Goal: Information Seeking & Learning: Learn about a topic

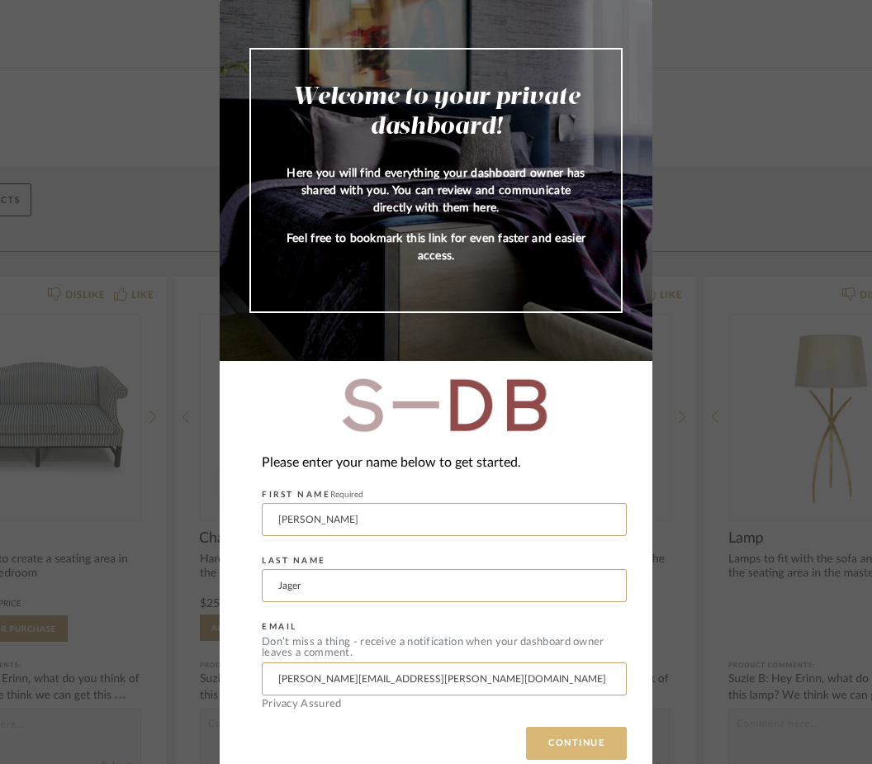
click at [572, 740] on button "CONTINUE" at bounding box center [576, 743] width 101 height 33
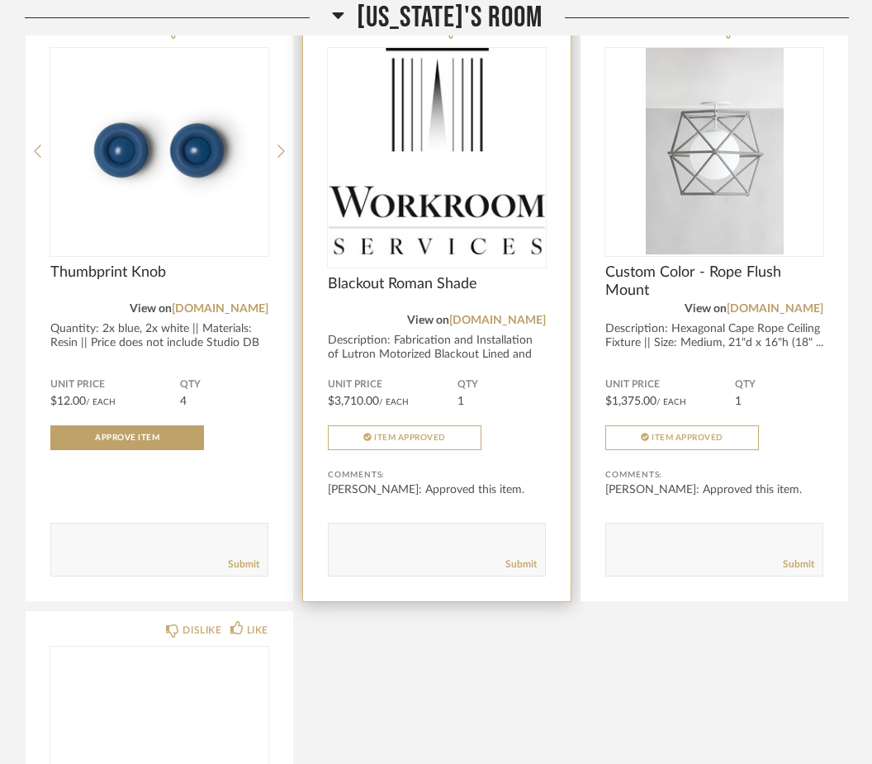
scroll to position [4833, 0]
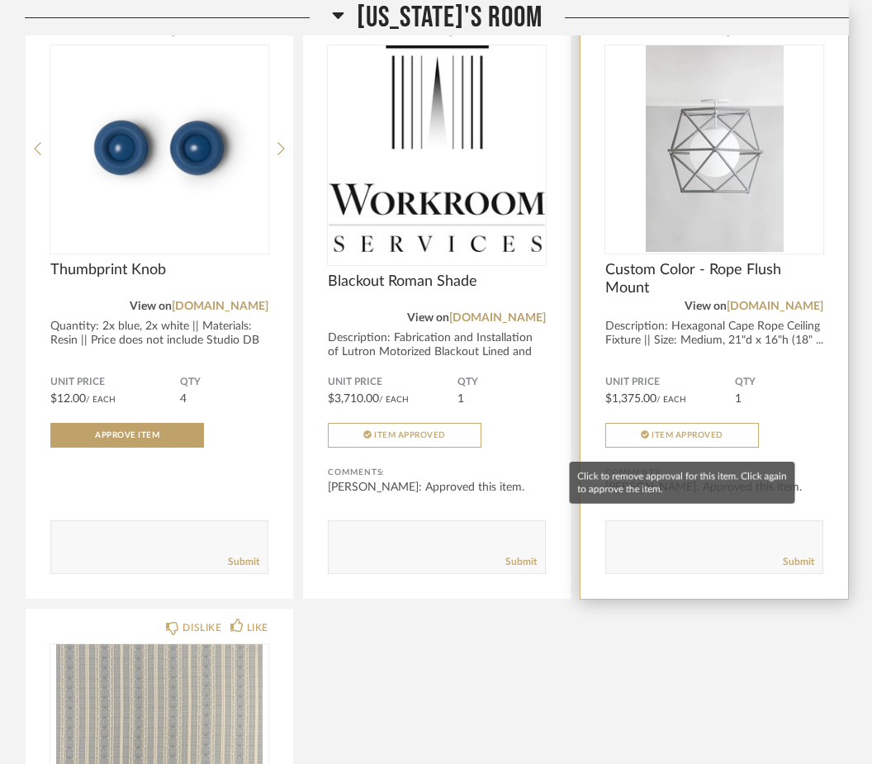
click at [699, 439] on span "Item Approved" at bounding box center [687, 435] width 72 height 8
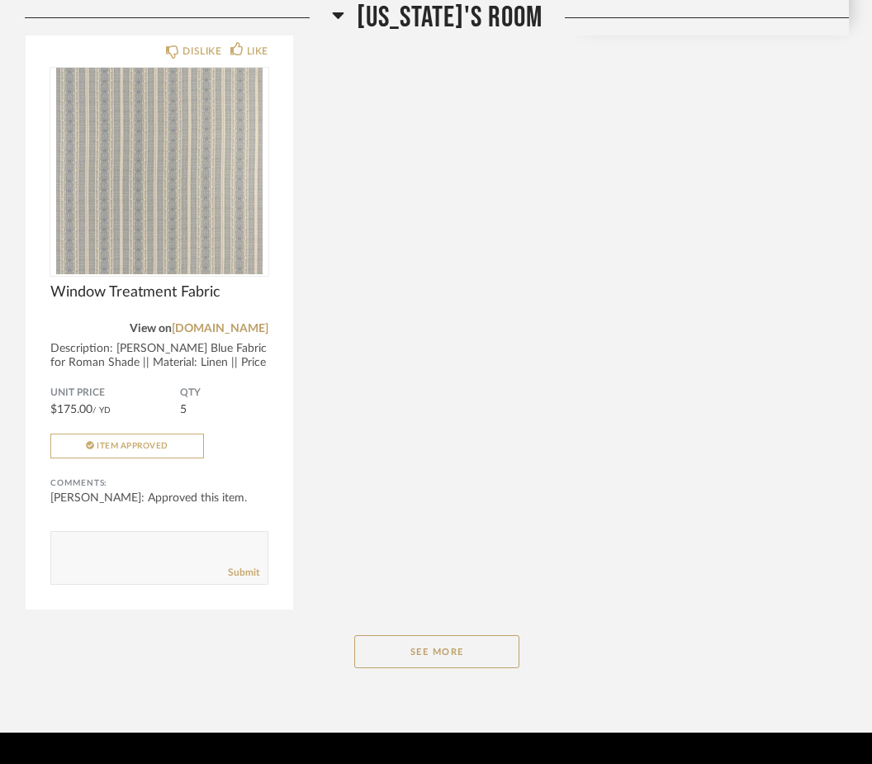
scroll to position [5463, 0]
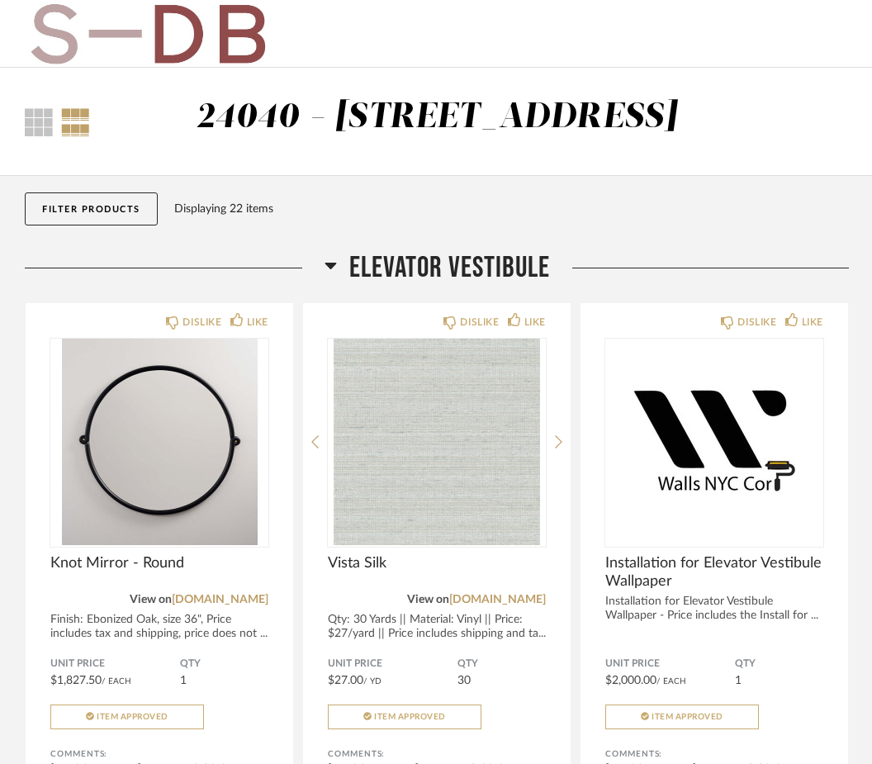
drag, startPoint x: 670, startPoint y: 0, endPoint x: 667, endPoint y: 179, distance: 179.2
click at [0, 0] on html "Thumbnail View Full View 24040 - 171 Columbia Heights Filter Items Category Tab…" at bounding box center [436, 382] width 872 height 764
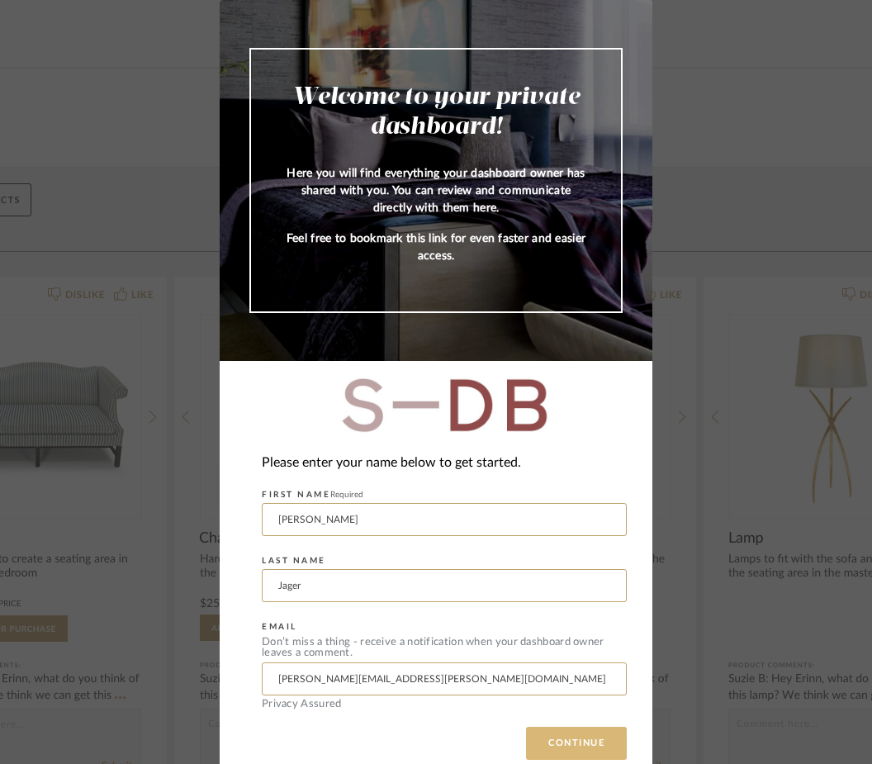
click at [579, 750] on button "CONTINUE" at bounding box center [576, 743] width 101 height 33
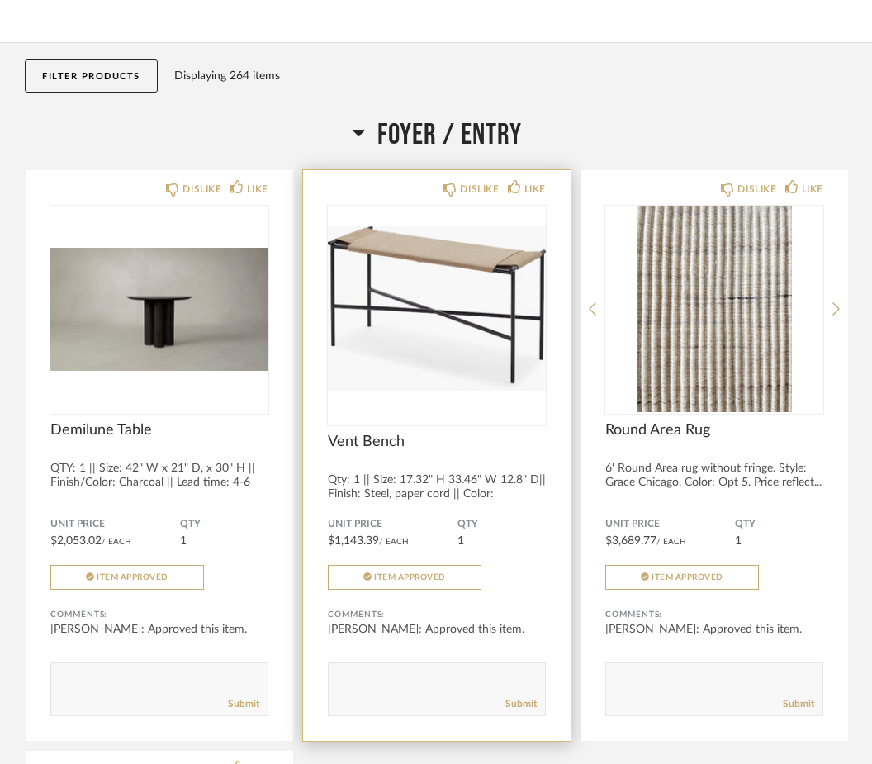
scroll to position [182, 0]
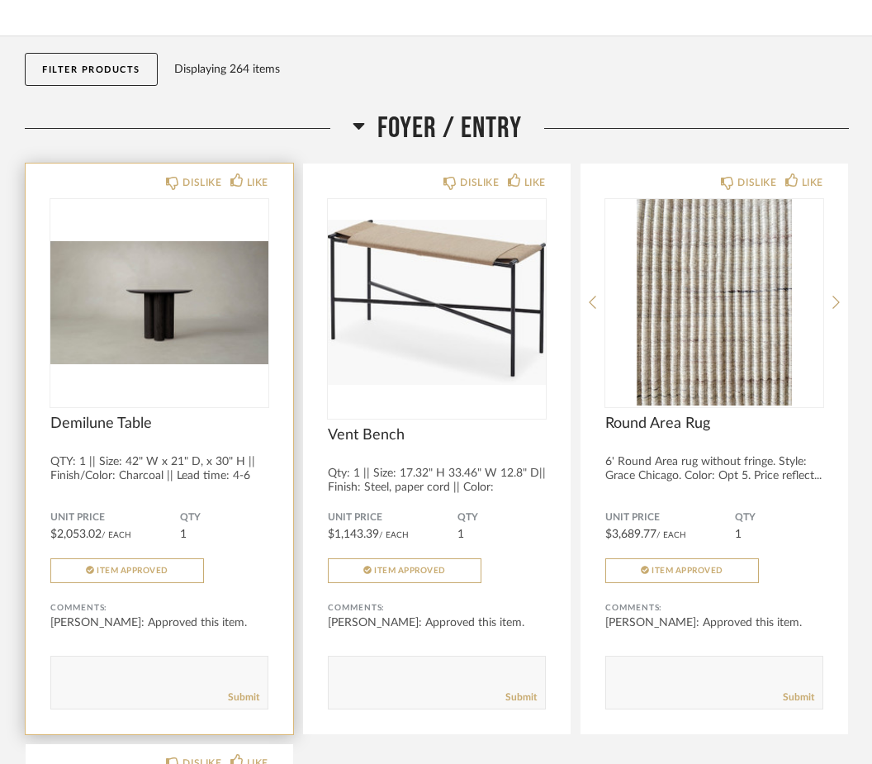
click at [194, 320] on img "0" at bounding box center [159, 302] width 218 height 206
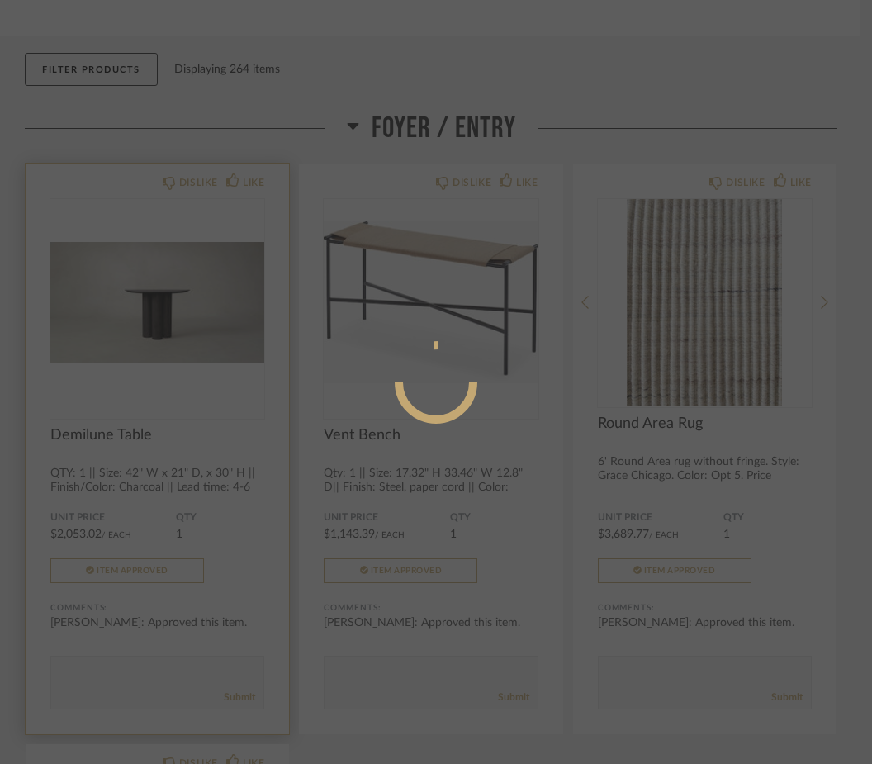
scroll to position [0, 0]
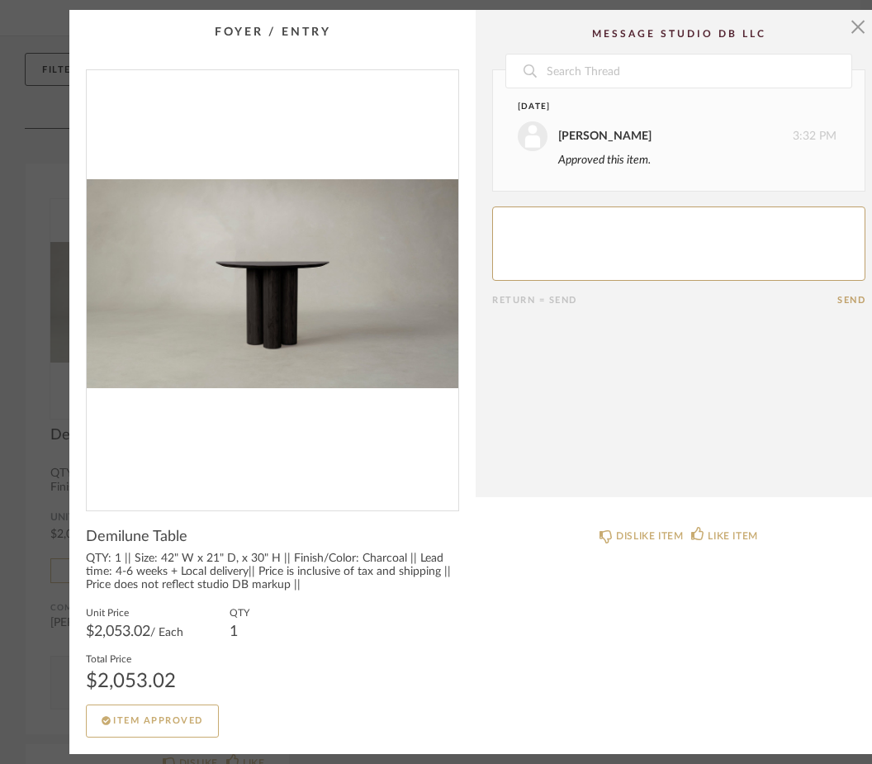
click at [64, 297] on div "× Date January 30th Hilary Jager 3:32 PM Approved this item. Return = Send Send…" at bounding box center [436, 382] width 872 height 744
click at [10, 250] on div "× Date January 30th Hilary Jager 3:32 PM Approved this item. Return = Send Send…" at bounding box center [436, 382] width 872 height 744
click at [857, 30] on span "button" at bounding box center [857, 26] width 33 height 33
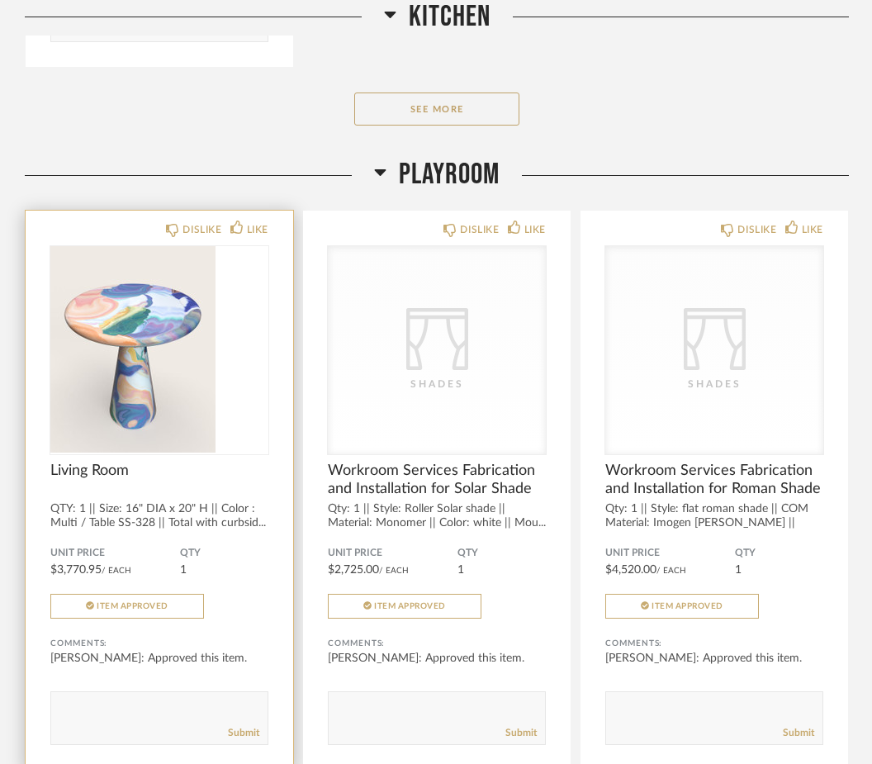
scroll to position [6512, 0]
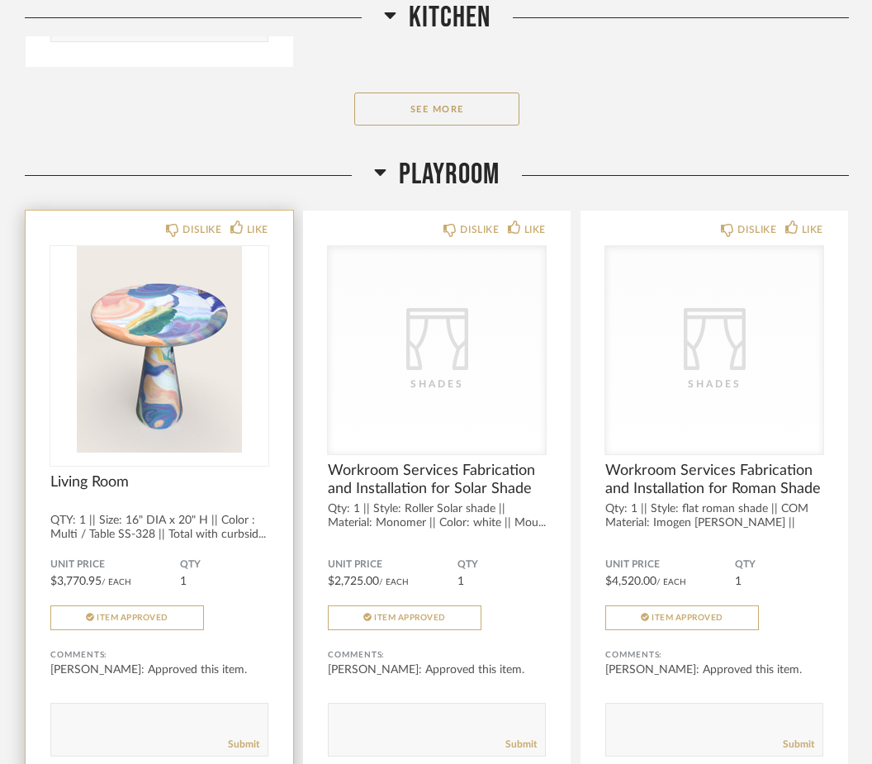
click at [0, 0] on img at bounding box center [0, 0] width 0 height 0
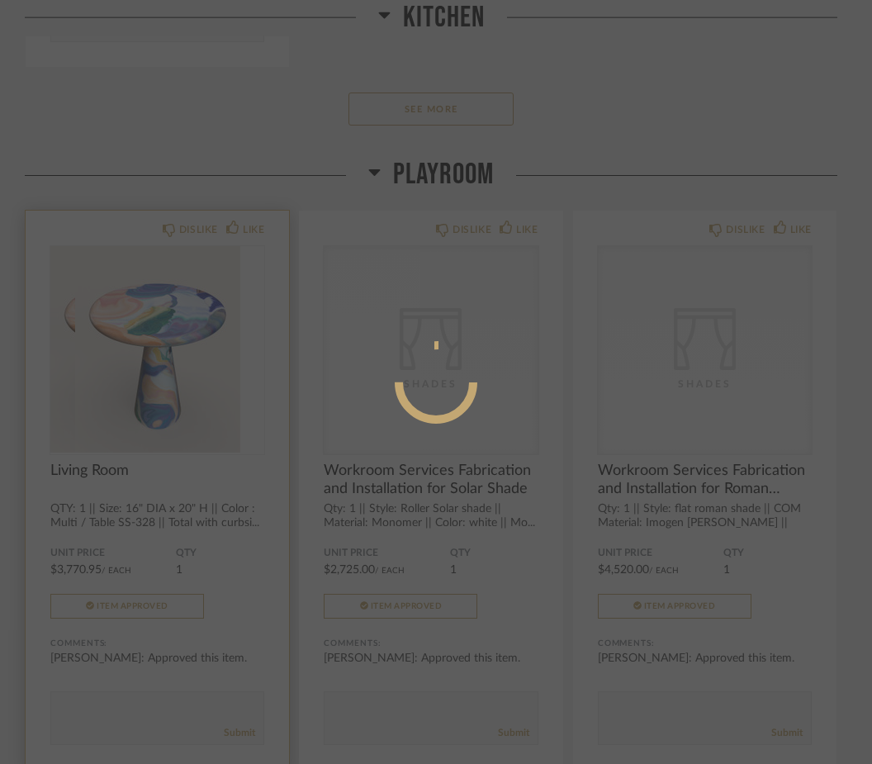
scroll to position [0, 0]
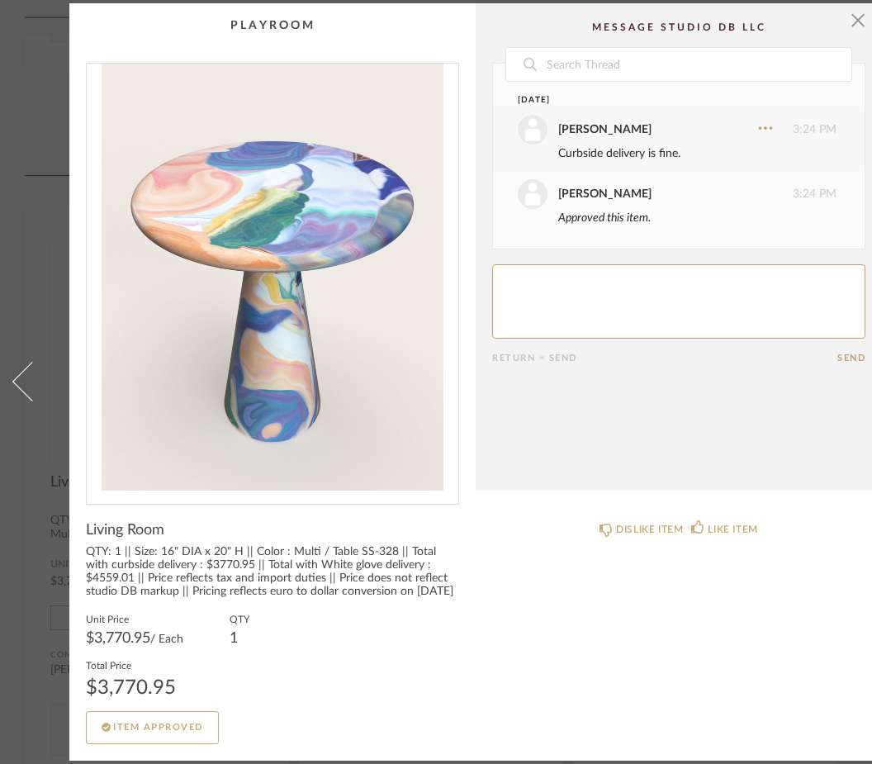
click at [31, 138] on link at bounding box center [22, 381] width 45 height 757
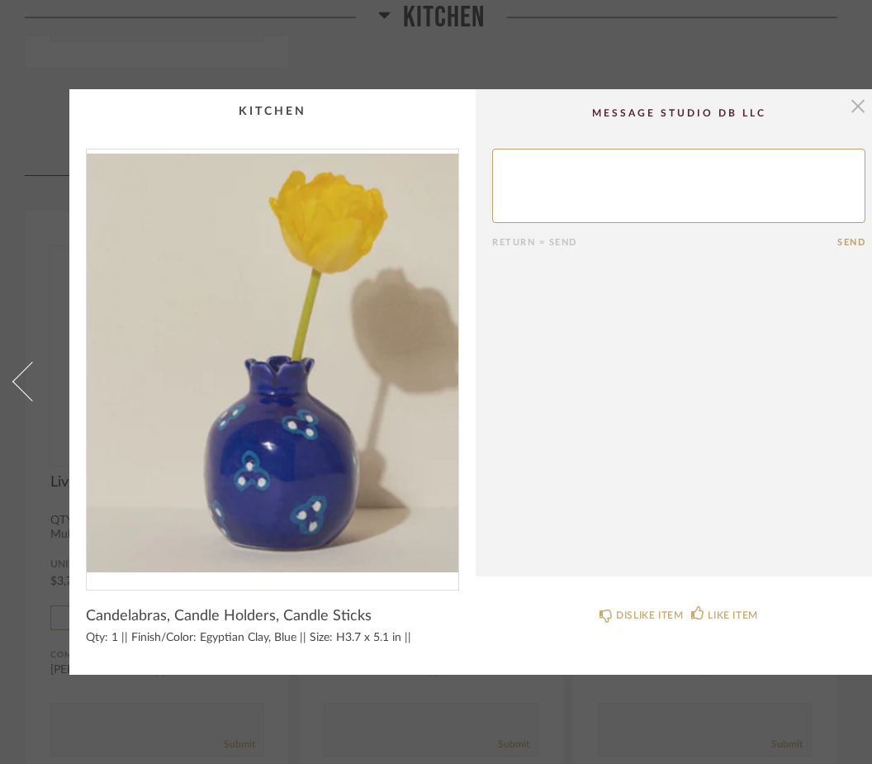
click at [855, 110] on span "button" at bounding box center [857, 105] width 33 height 33
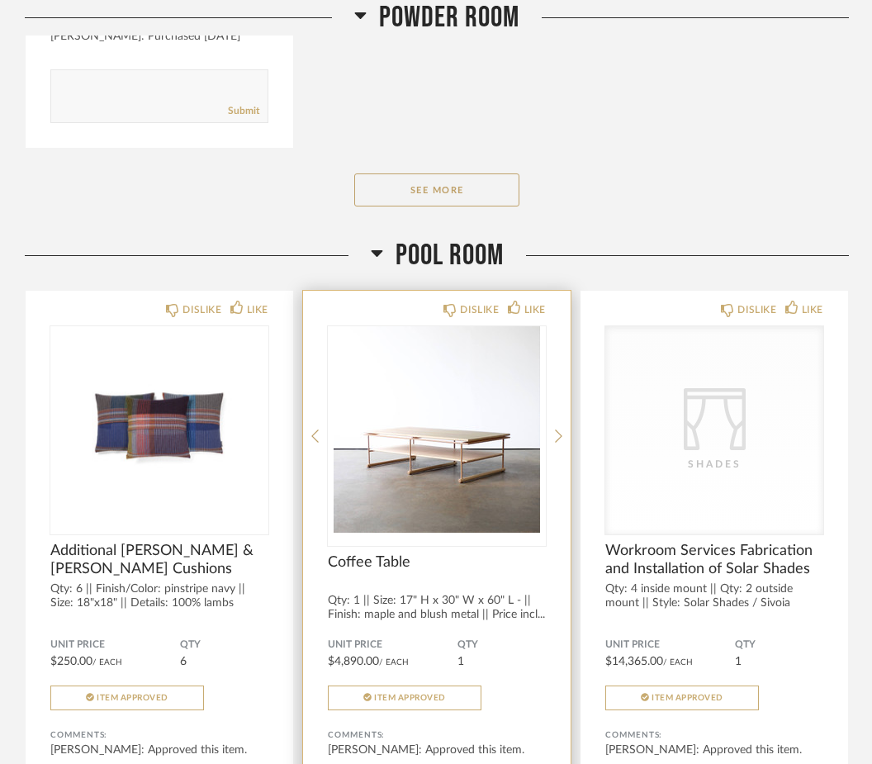
scroll to position [9023, 0]
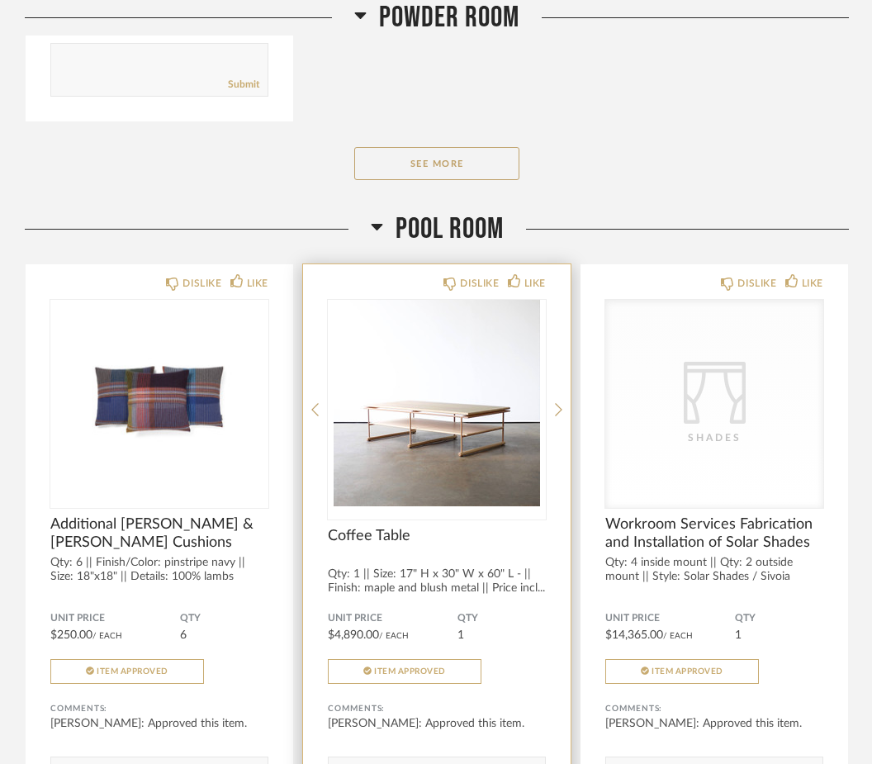
click at [372, 545] on span "Coffee Table" at bounding box center [437, 536] width 218 height 18
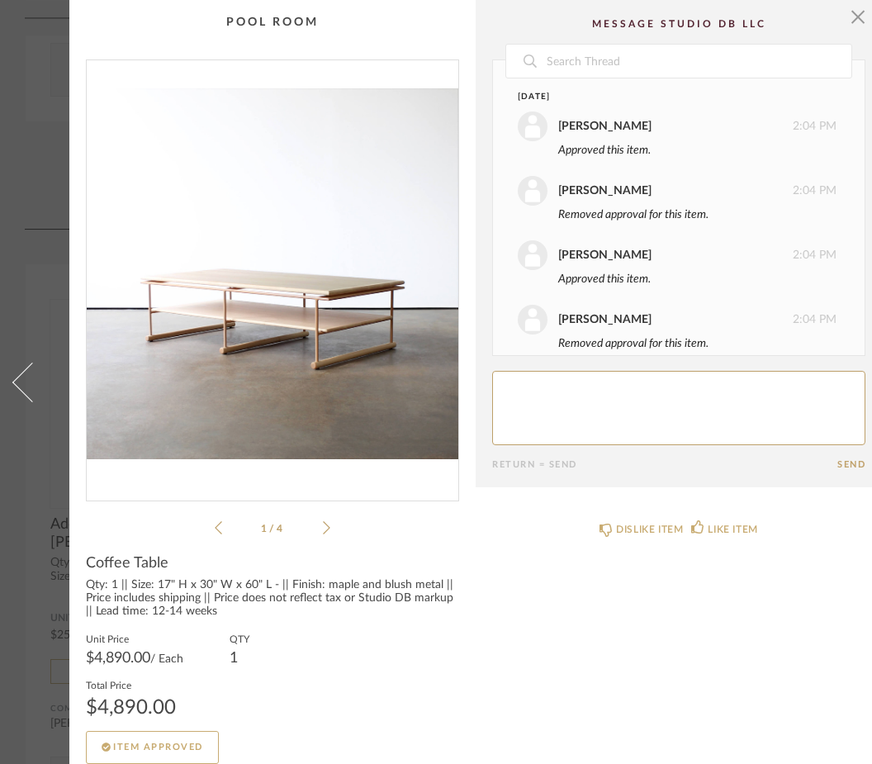
scroll to position [109, 0]
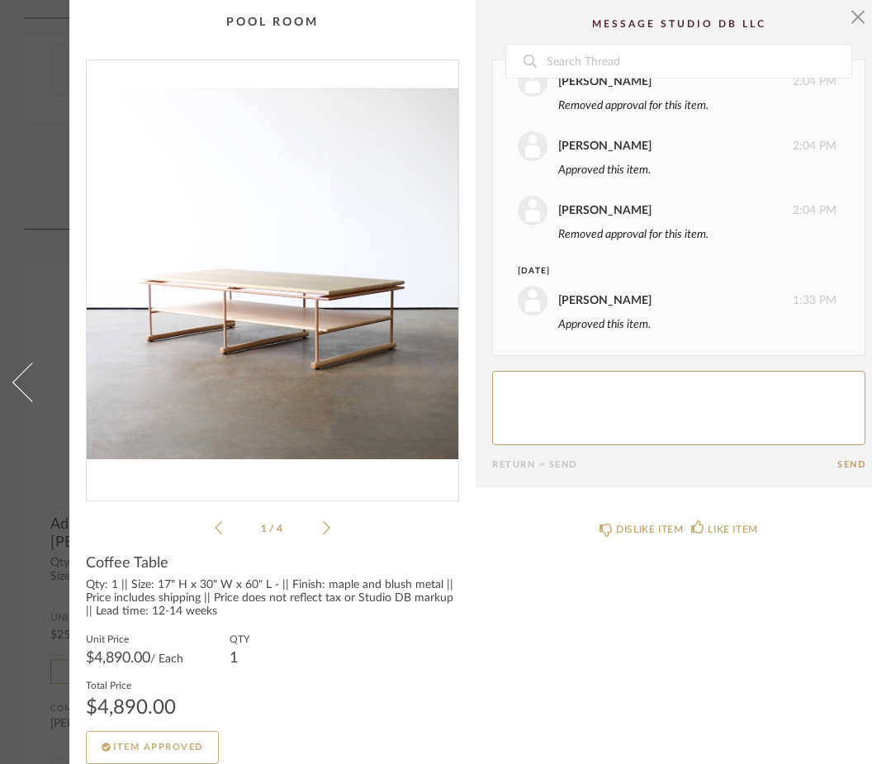
click at [327, 528] on icon at bounding box center [326, 527] width 7 height 15
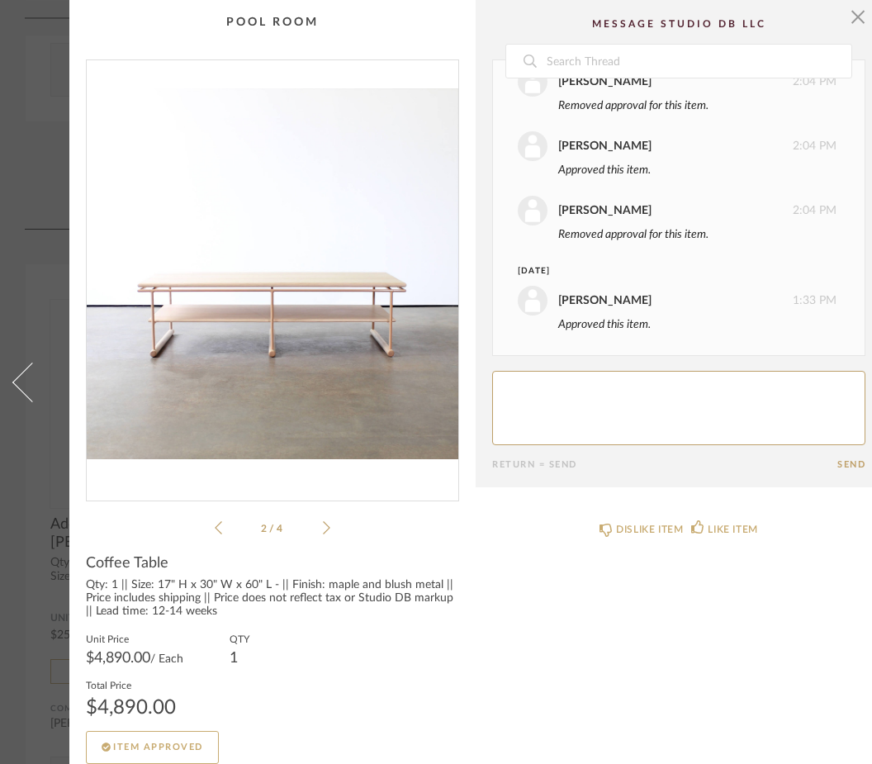
click at [327, 528] on icon at bounding box center [326, 527] width 7 height 15
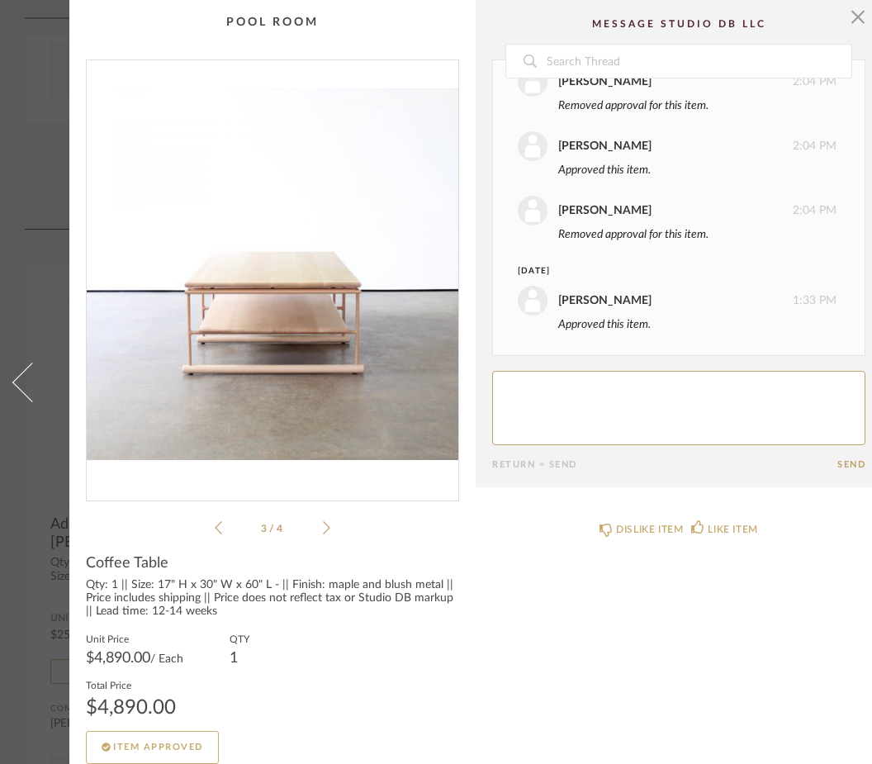
click at [327, 528] on icon at bounding box center [326, 527] width 7 height 15
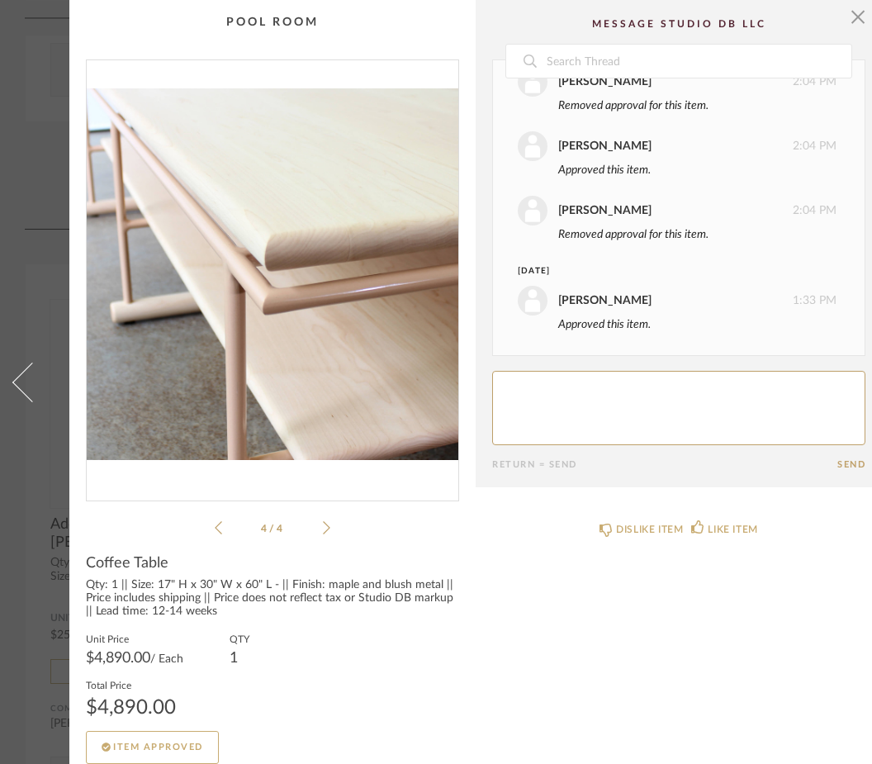
click at [327, 528] on icon at bounding box center [326, 527] width 7 height 15
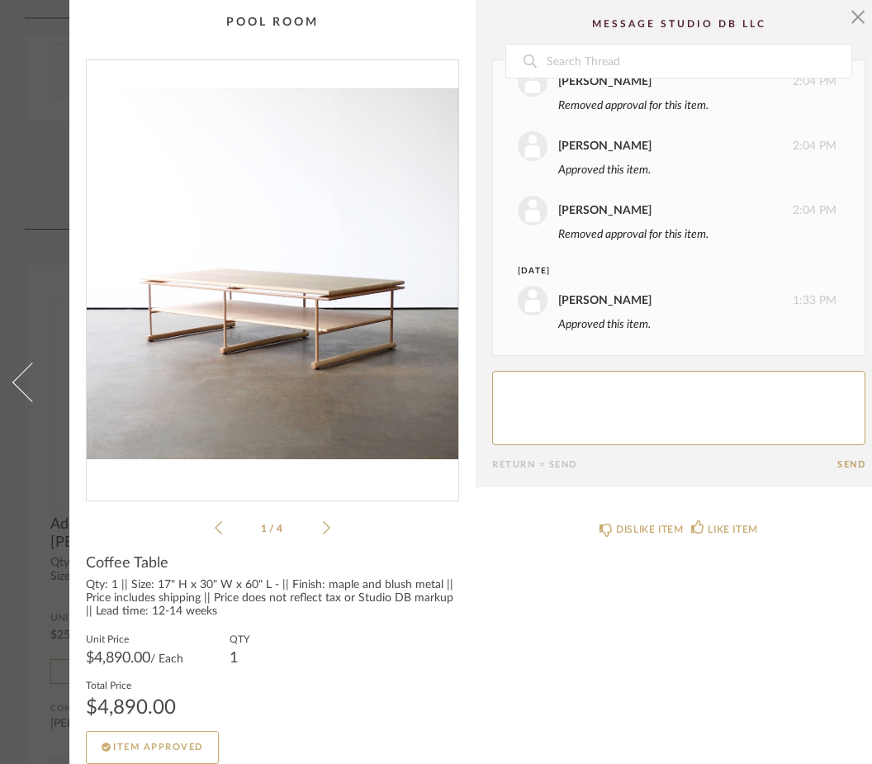
click at [55, 168] on div "× 1 / 4 Date December 8th Hilary Jager 2:04 PM Approved this item. Hilary Jager…" at bounding box center [436, 390] width 872 height 780
click at [866, 18] on cpp-summary-comments "Date December 8th Hilary Jager 2:04 PM Approved this item. Hilary Jager 2:04 PM…" at bounding box center [679, 243] width 406 height 487
click at [852, 24] on span "button" at bounding box center [857, 16] width 33 height 33
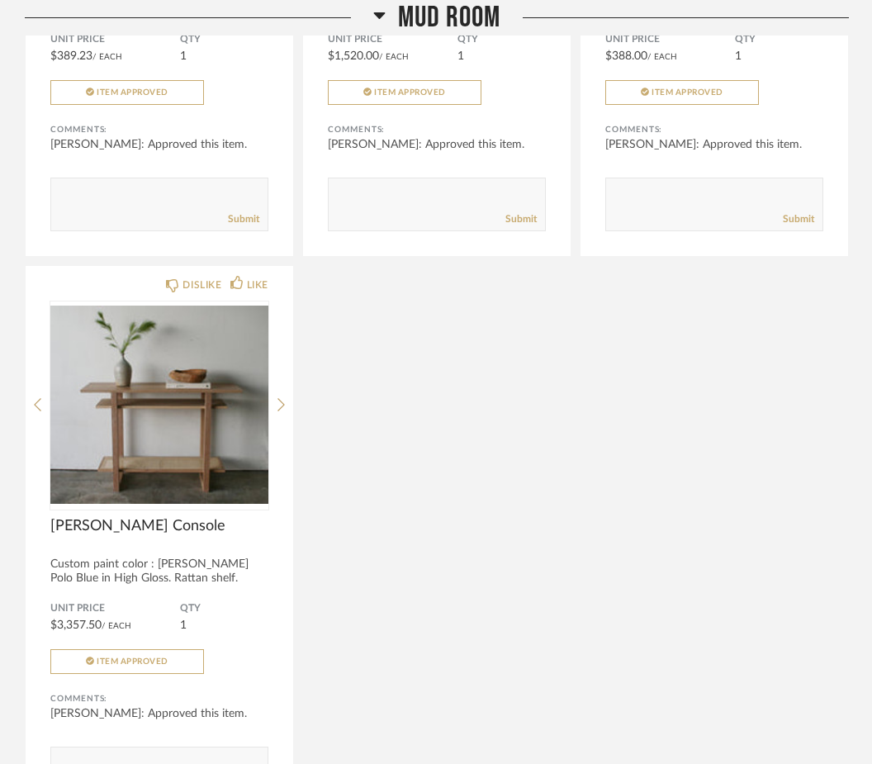
scroll to position [12155, 0]
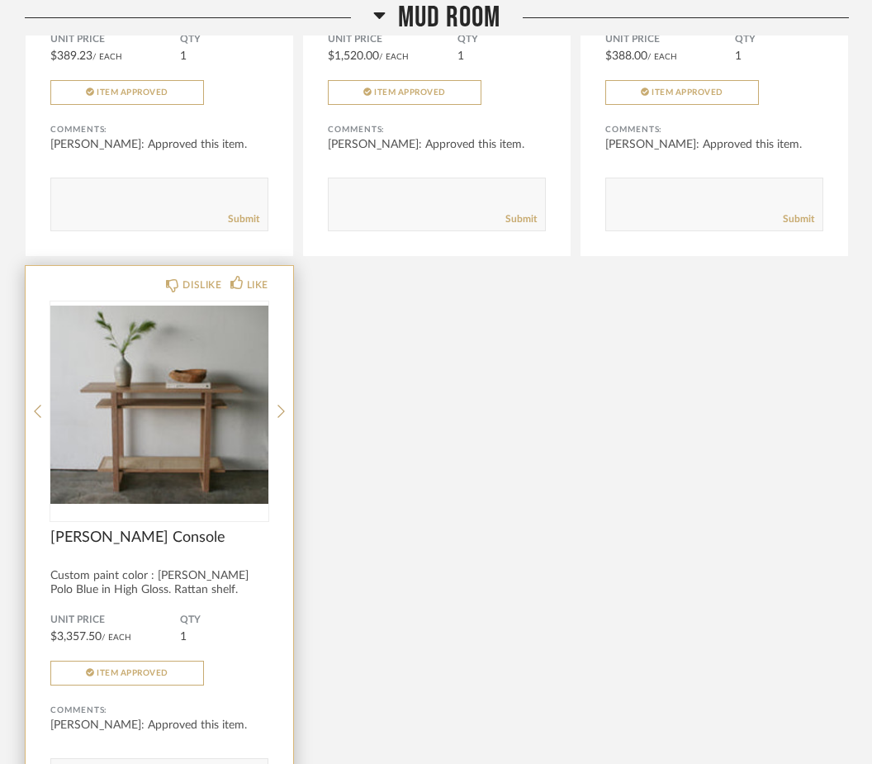
click at [0, 0] on img at bounding box center [0, 0] width 0 height 0
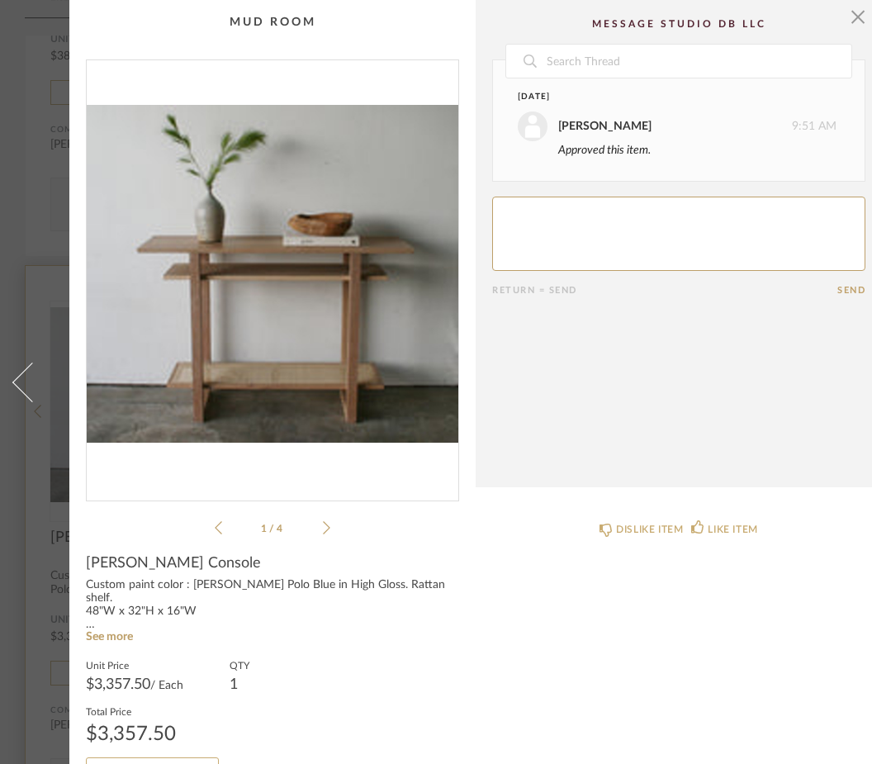
scroll to position [0, 0]
click at [52, 218] on div "× 1 / 4 Date March 21st Hilary Jager 9:51 AM Approved this item. Return = Send …" at bounding box center [436, 403] width 872 height 807
click at [10, 230] on link at bounding box center [22, 382] width 45 height 764
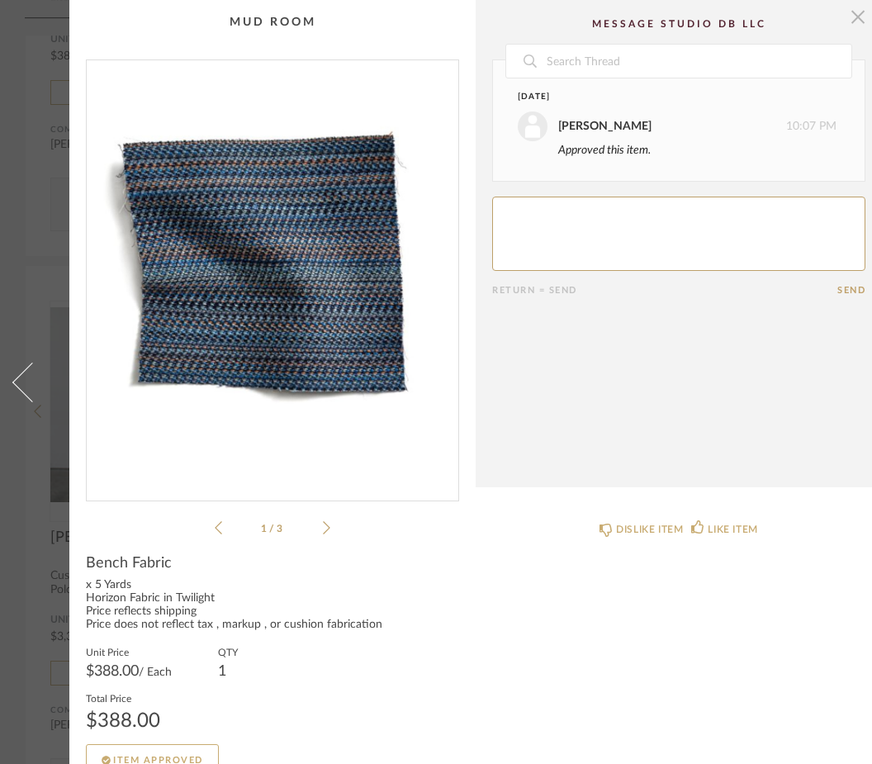
click at [857, 24] on span "button" at bounding box center [857, 16] width 33 height 33
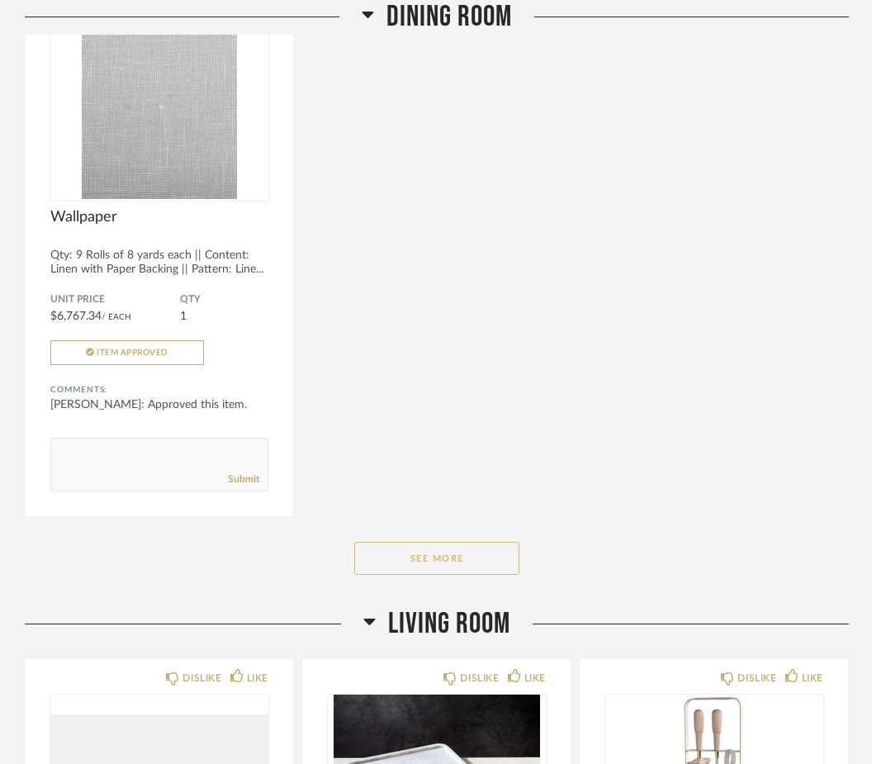
scroll to position [2239, 0]
click at [419, 570] on button "See More" at bounding box center [436, 558] width 165 height 33
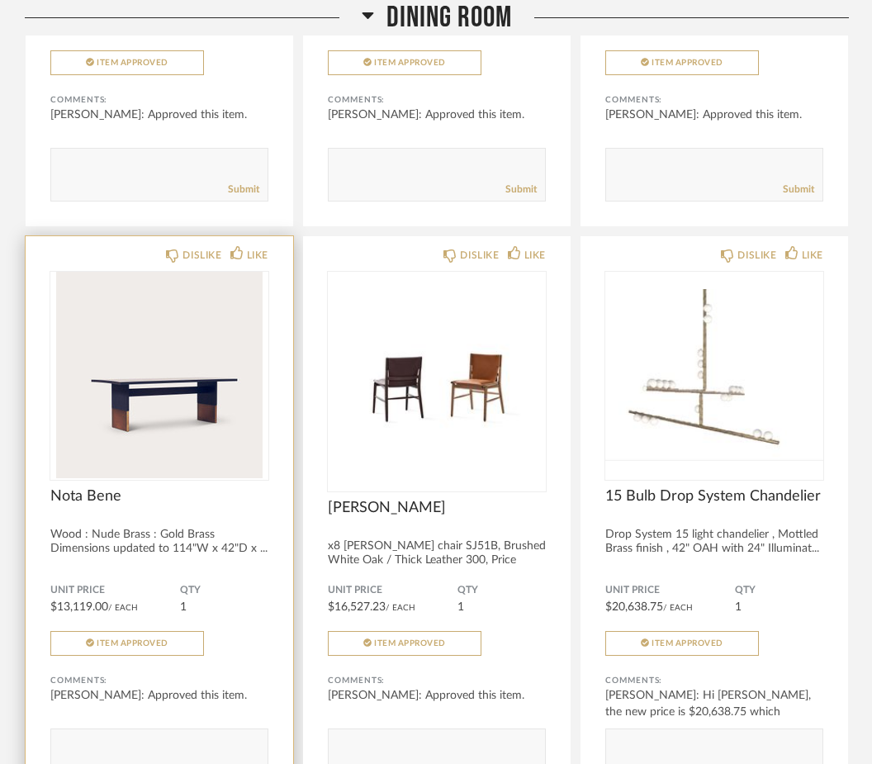
scroll to position [2555, 0]
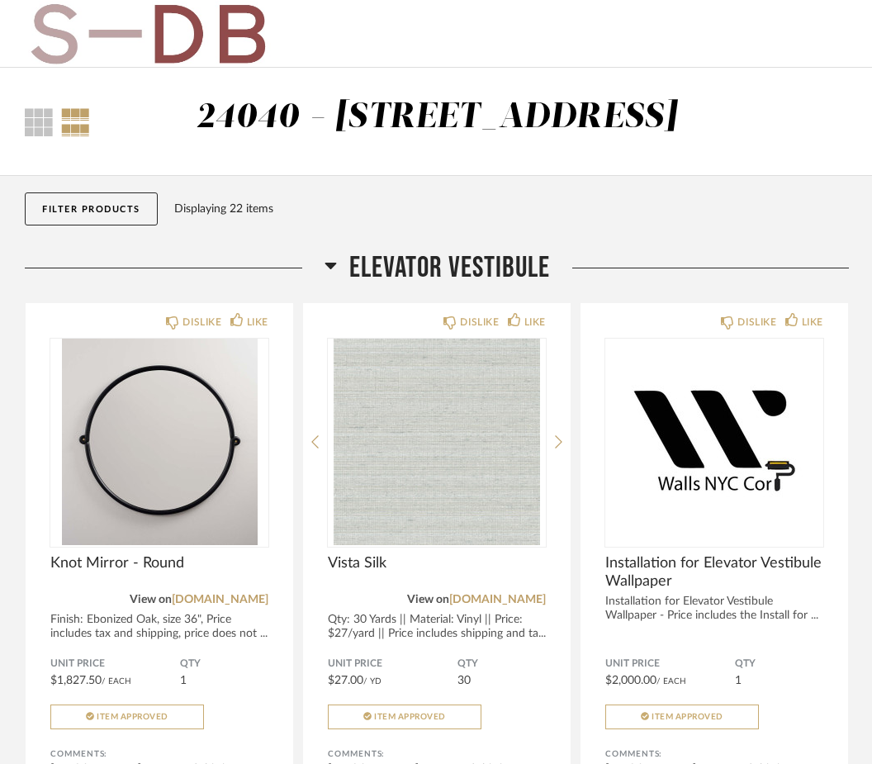
drag, startPoint x: 0, startPoint y: 0, endPoint x: 377, endPoint y: 81, distance: 385.9
click at [0, 0] on html "Thumbnail View Full View 24040 - 171 [GEOGRAPHIC_DATA] Filter Items Category Ta…" at bounding box center [436, 382] width 872 height 764
